Goal: Transaction & Acquisition: Book appointment/travel/reservation

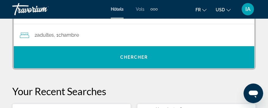
scroll to position [204, 0]
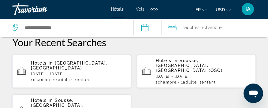
click at [75, 72] on p "[DATE] - [DATE]" at bounding box center [78, 74] width 95 height 4
